Goal: Use online tool/utility: Use online tool/utility

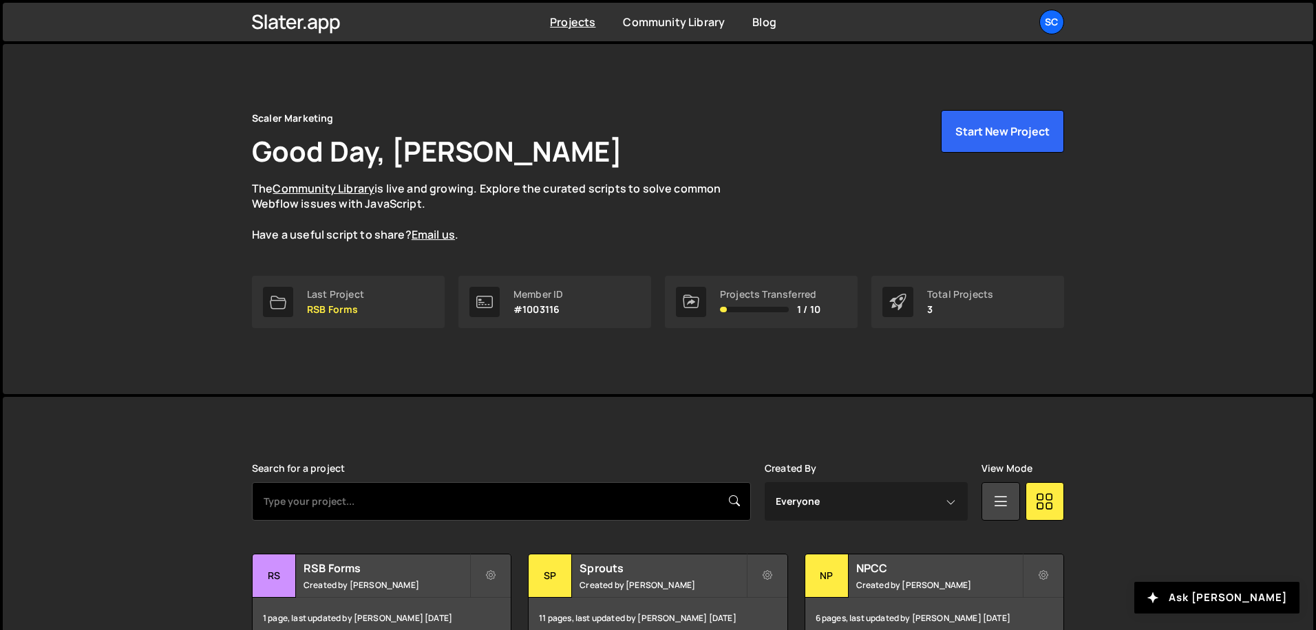
scroll to position [78, 0]
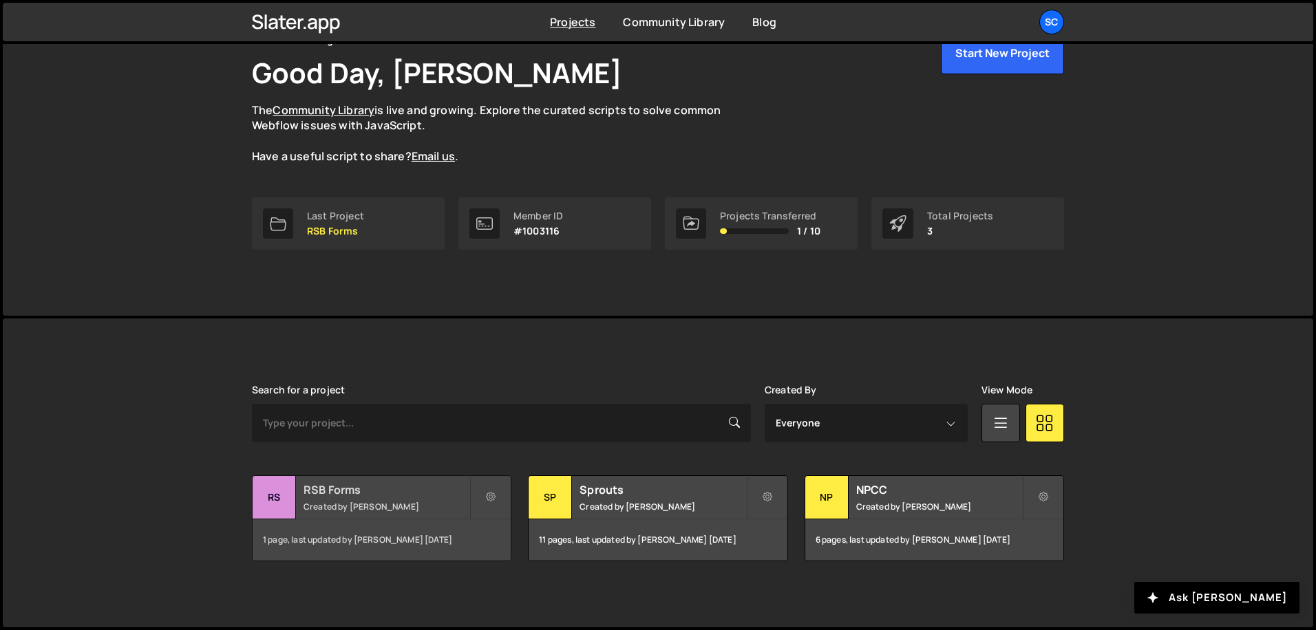
click at [378, 505] on small "Created by [PERSON_NAME]" at bounding box center [386, 507] width 166 height 12
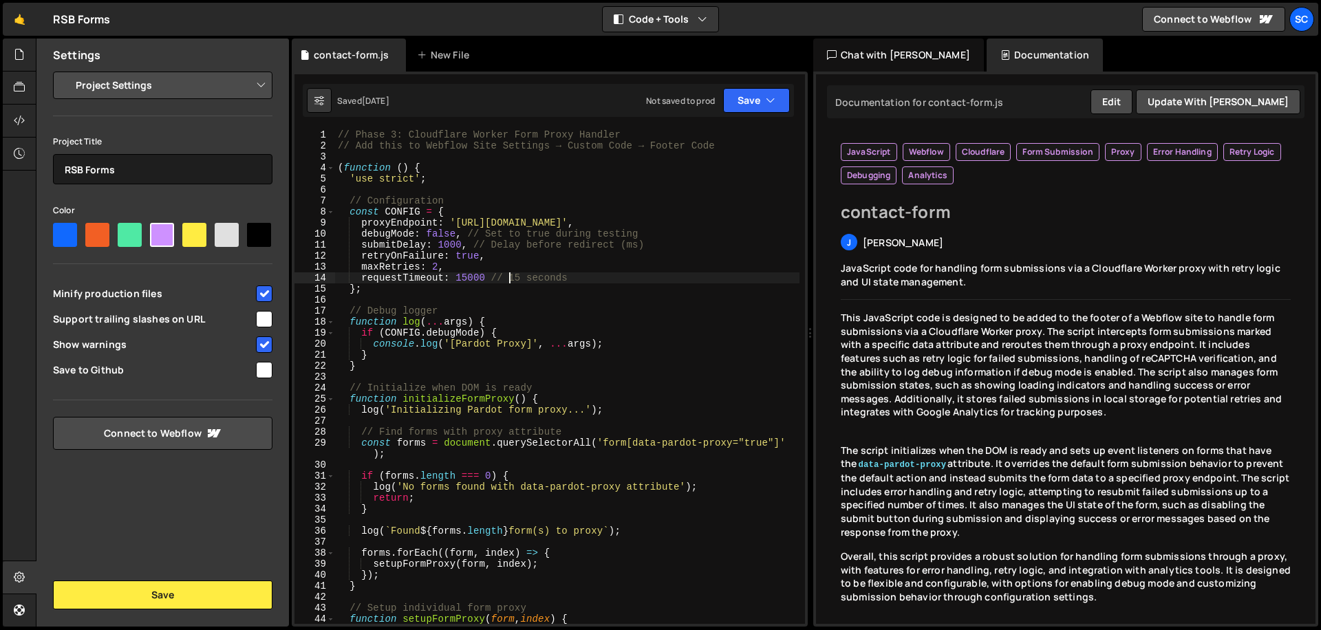
click at [512, 275] on div "// Phase 3: Cloudflare Worker Form Proxy Handler // Add this to Webflow Site Se…" at bounding box center [567, 387] width 465 height 517
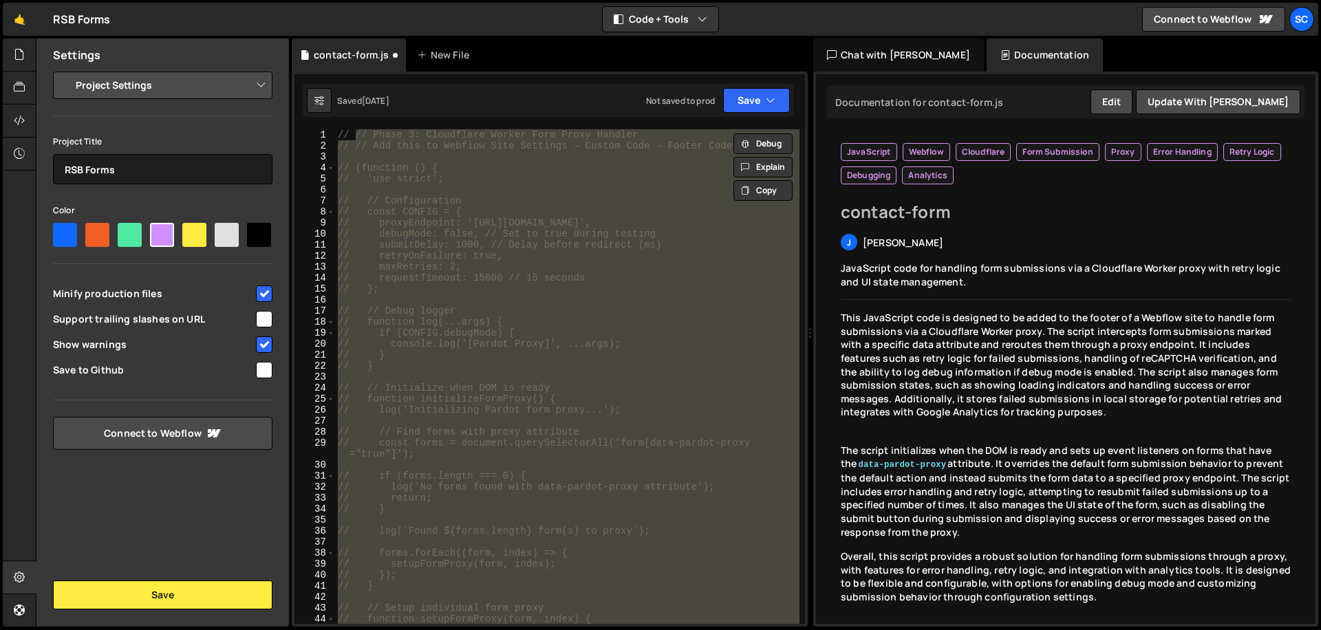
click at [537, 332] on div "// // Phase 3: Cloudflare Worker Form Proxy Handler // // Add this to Webflow S…" at bounding box center [567, 376] width 465 height 495
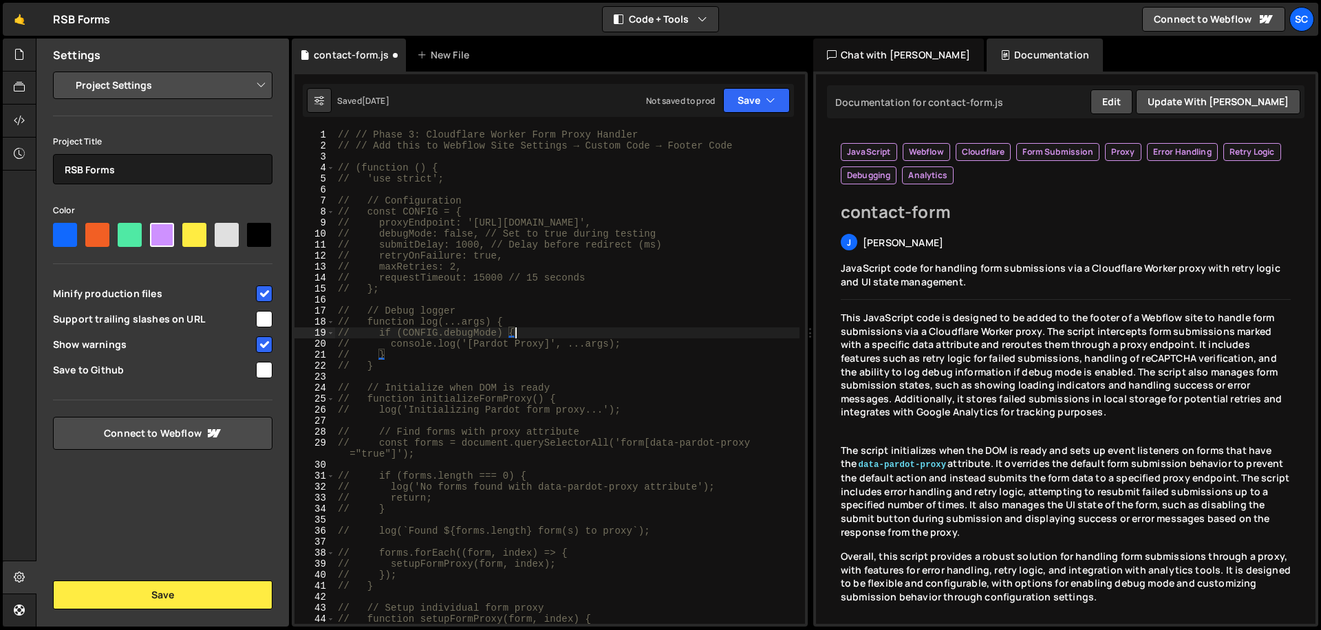
click at [339, 128] on div "// if (CONFIG.debugMode) { 1 2 3 4 5 6 7 8 9 10 11 12 13 14 15 16 17 18 19 20 2…" at bounding box center [550, 349] width 516 height 555
click at [341, 136] on div "// // Phase 3: Cloudflare Worker Form Proxy Handler // // Add this to Webflow S…" at bounding box center [567, 387] width 465 height 517
type textarea "// // Phase 3: Cloudflare Worker Form Proxy Handler"
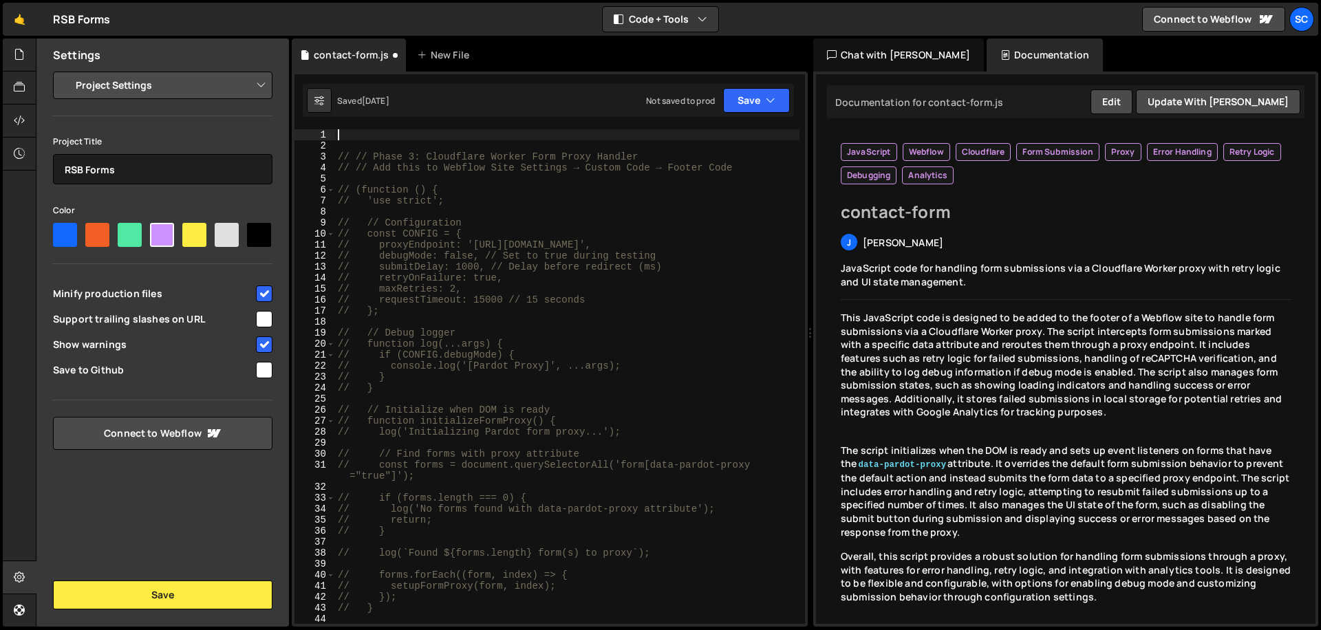
paste textarea "});"
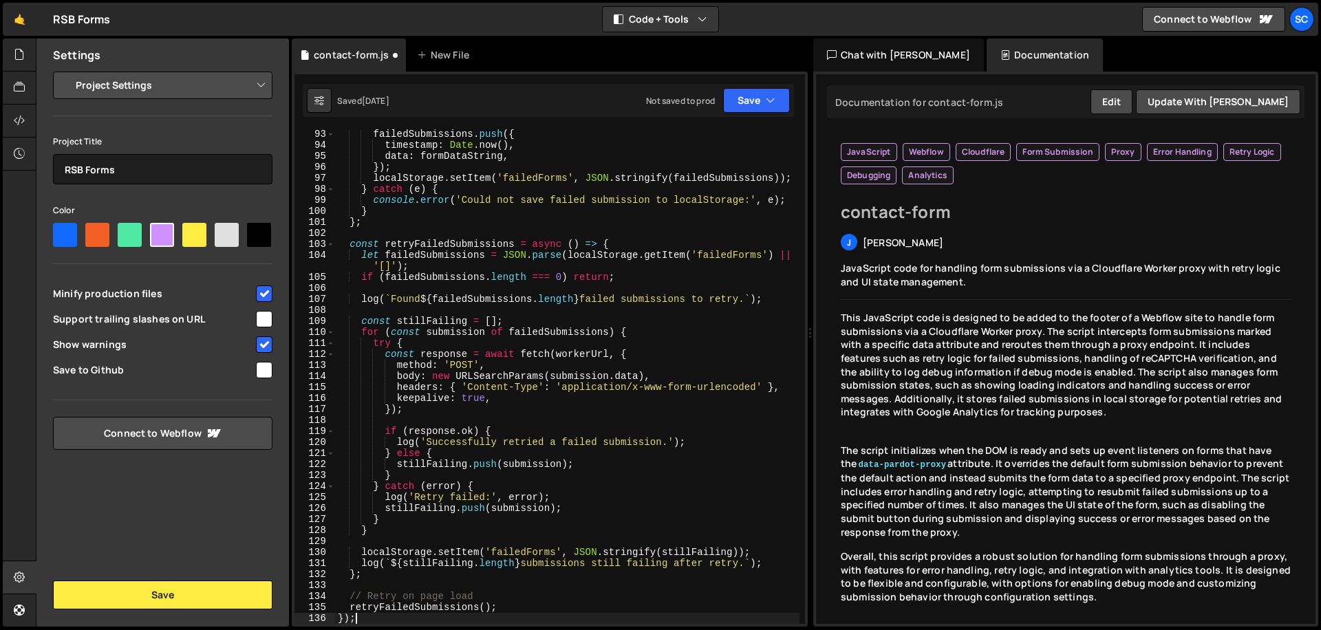
scroll to position [1113, 0]
type textarea "});"
click at [741, 92] on button "Save" at bounding box center [756, 100] width 67 height 25
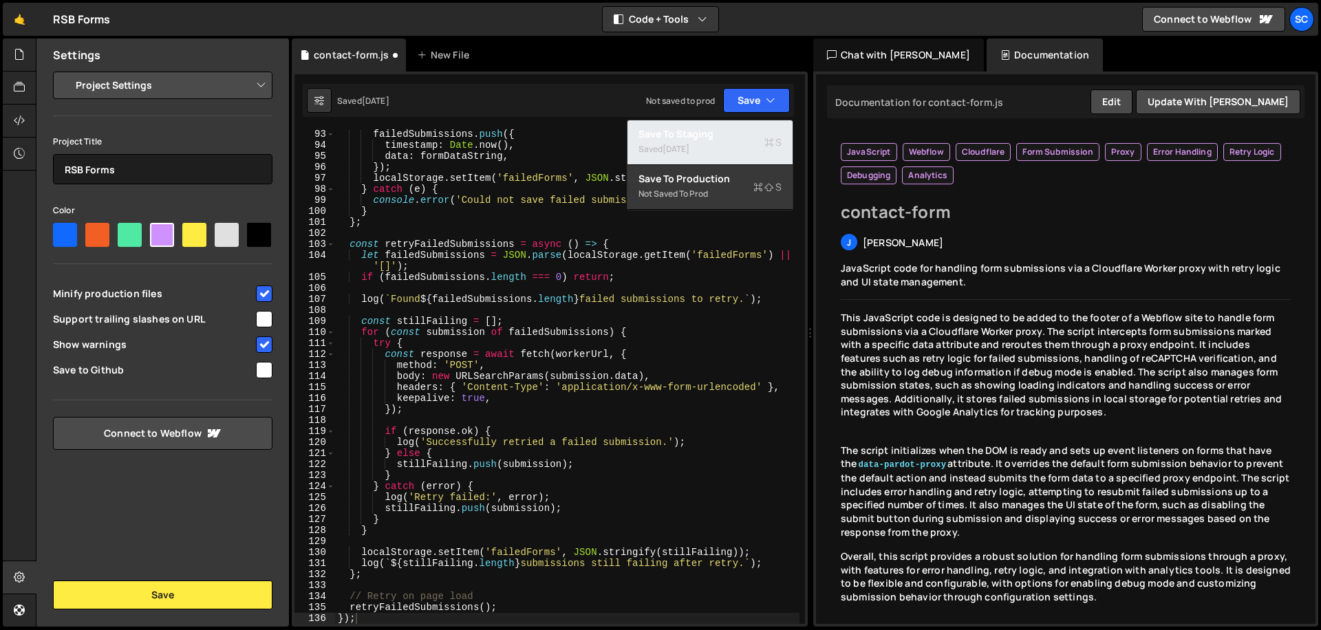
click at [723, 141] on div "Saved 3 days ago" at bounding box center [710, 149] width 143 height 17
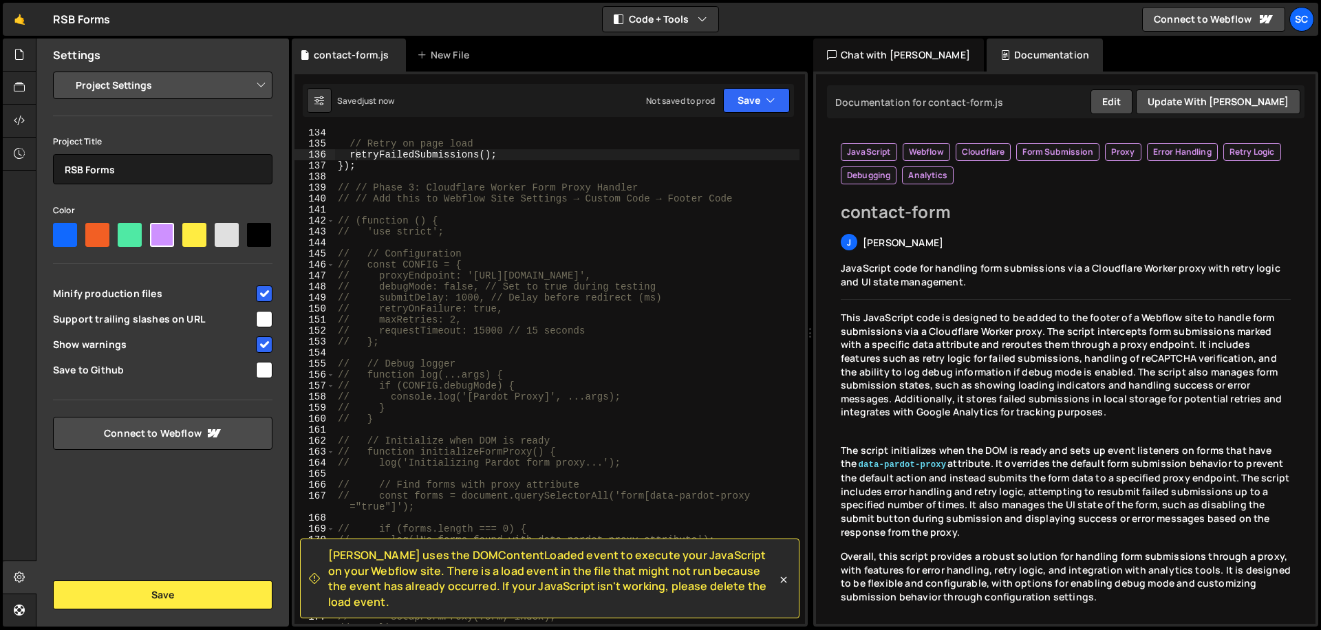
scroll to position [0, 0]
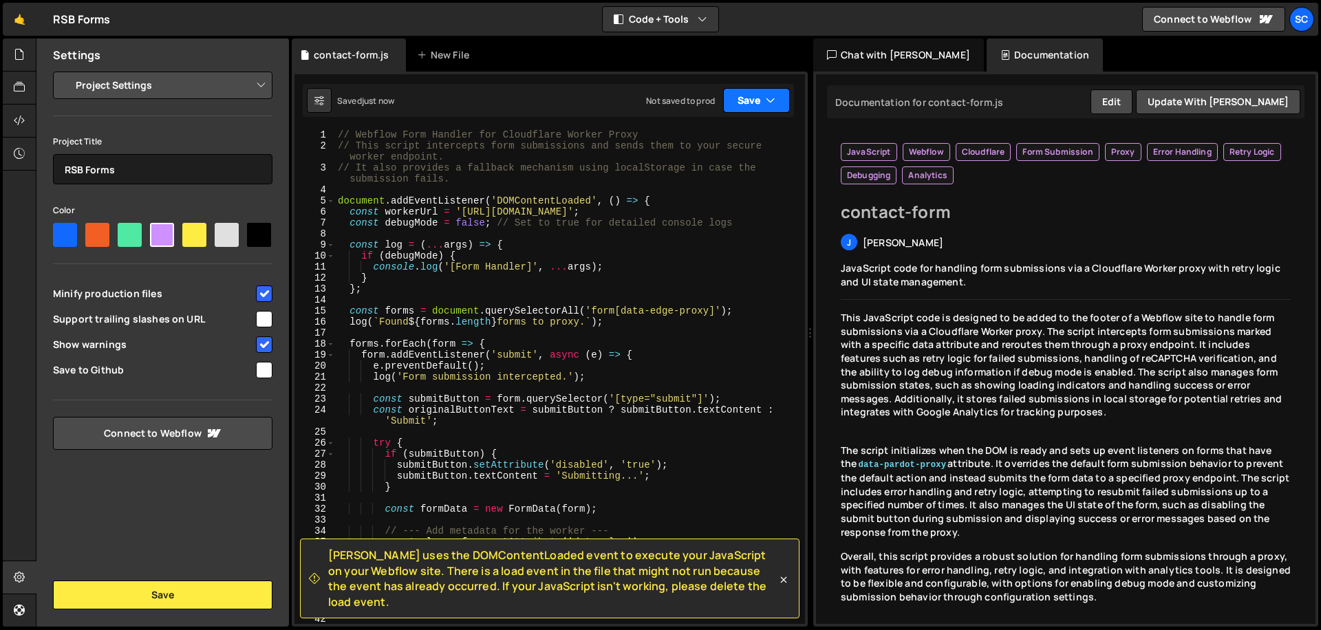
click at [773, 97] on icon "button" at bounding box center [771, 101] width 10 height 14
